Goal: Navigation & Orientation: Find specific page/section

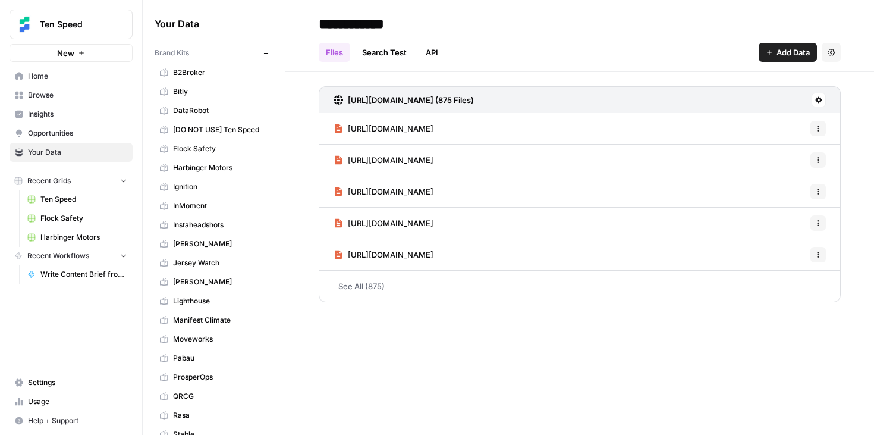
click at [52, 95] on span "Browse" at bounding box center [77, 95] width 99 height 11
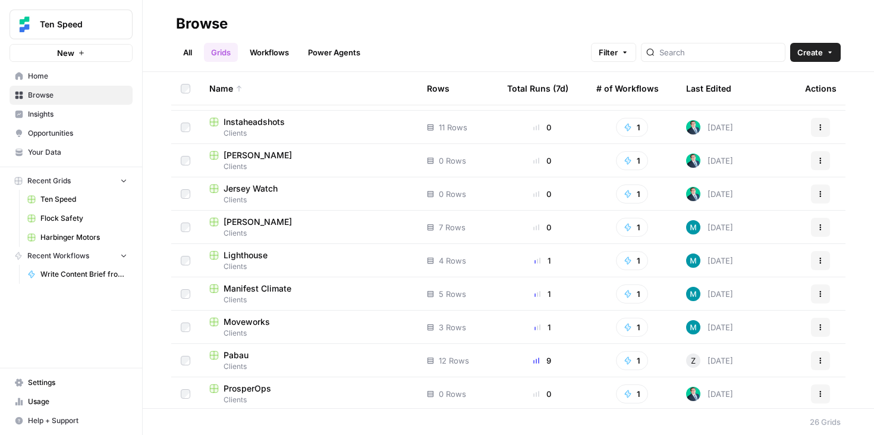
scroll to position [563, 0]
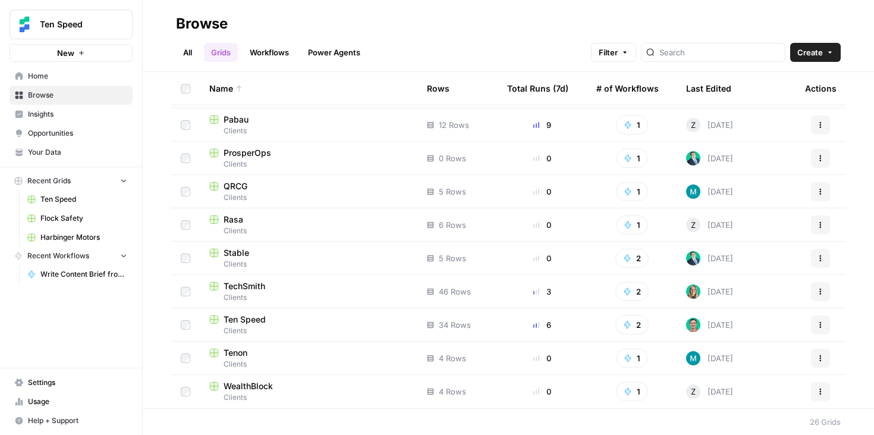
click at [263, 382] on span "WealthBlock" at bounding box center [248, 386] width 49 height 12
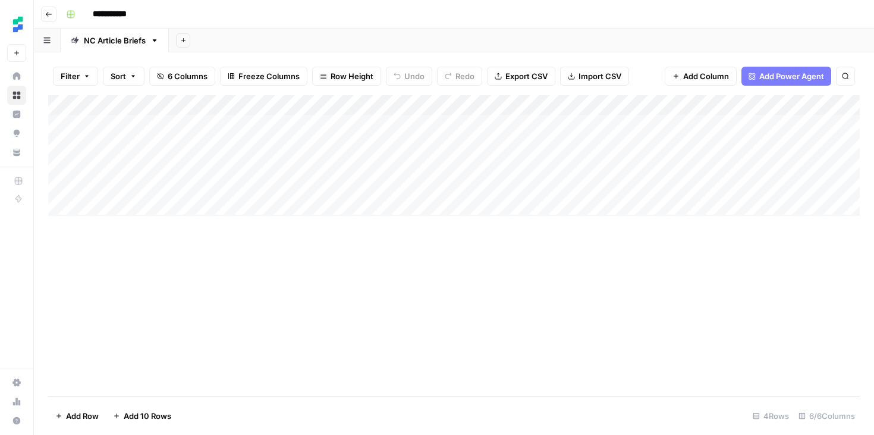
click at [45, 18] on button "Go back" at bounding box center [48, 14] width 15 height 15
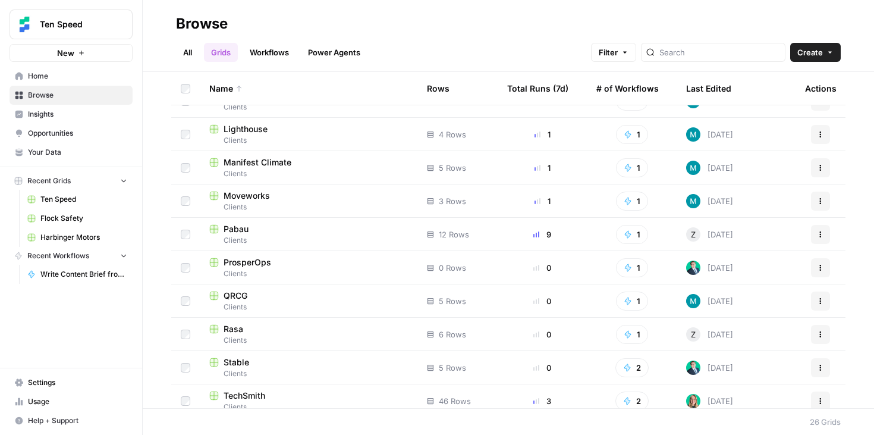
scroll to position [453, 0]
click at [313, 205] on span "Clients" at bounding box center [308, 207] width 199 height 11
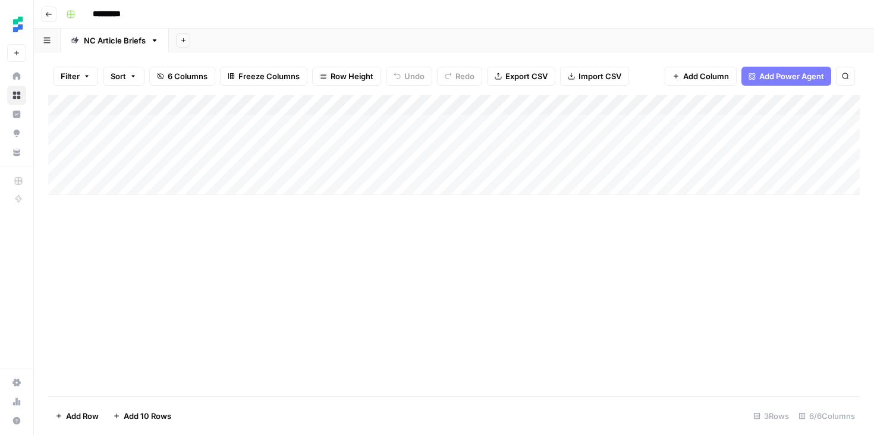
click at [42, 15] on button "Go back" at bounding box center [48, 14] width 15 height 15
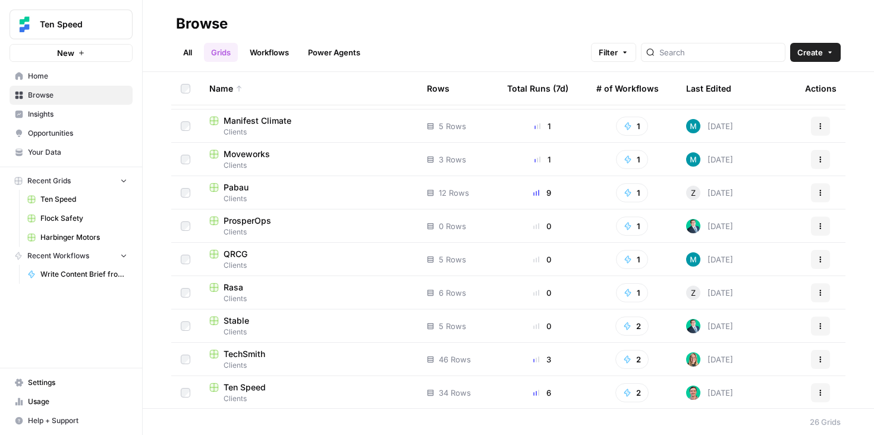
scroll to position [492, 0]
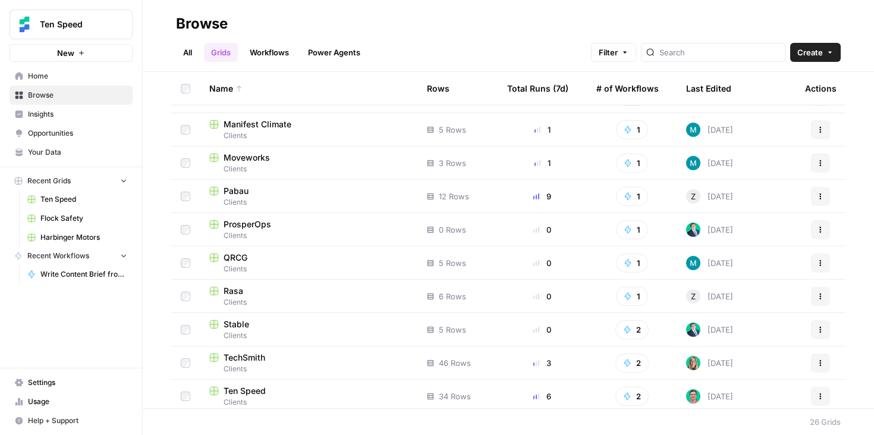
click at [300, 199] on span "Clients" at bounding box center [308, 202] width 199 height 11
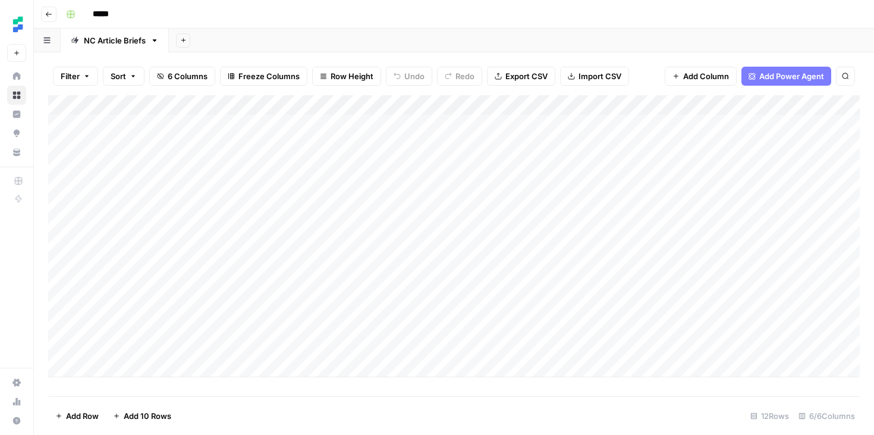
click at [49, 15] on icon "button" at bounding box center [48, 14] width 7 height 7
